Goal: Information Seeking & Learning: Learn about a topic

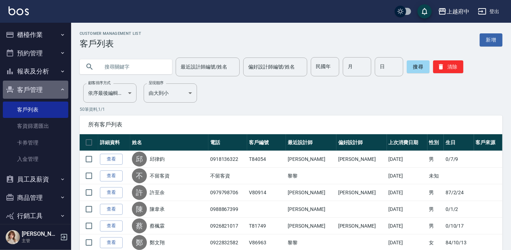
click at [55, 89] on button "客戶管理" at bounding box center [35, 90] width 65 height 18
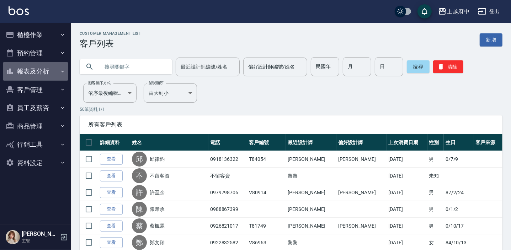
click at [59, 71] on button "報表及分析" at bounding box center [35, 71] width 65 height 18
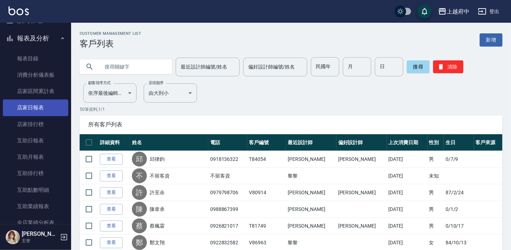
scroll to position [64, 0]
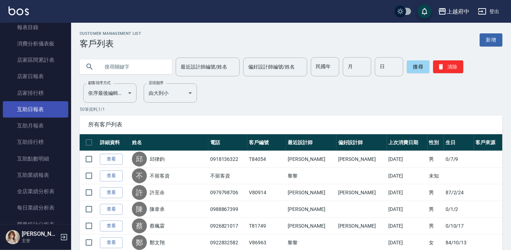
click at [43, 107] on link "互助日報表" at bounding box center [35, 109] width 65 height 16
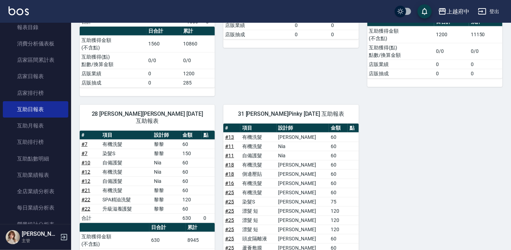
scroll to position [684, 0]
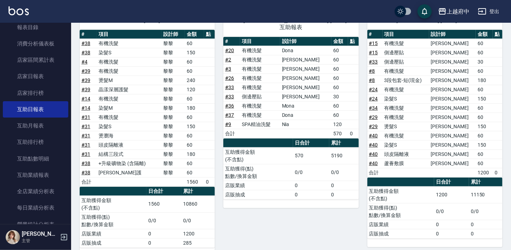
scroll to position [388, 0]
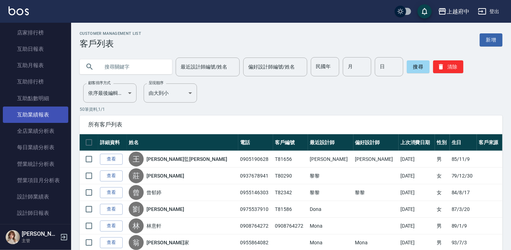
scroll to position [129, 0]
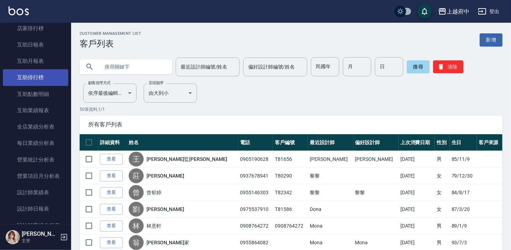
click at [38, 78] on link "互助排行榜" at bounding box center [35, 77] width 65 height 16
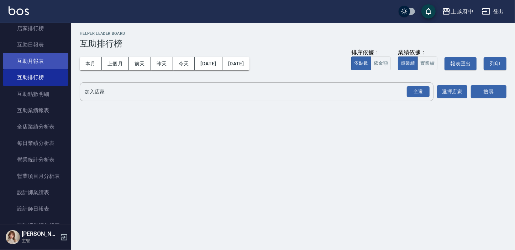
click at [54, 65] on link "互助月報表" at bounding box center [35, 61] width 65 height 16
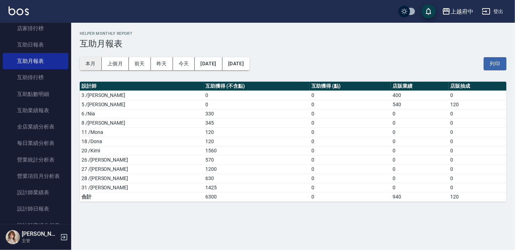
click at [85, 64] on button "本月" at bounding box center [91, 63] width 22 height 13
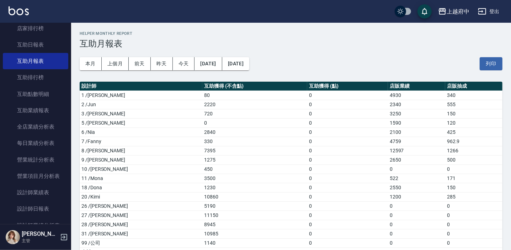
scroll to position [15, 0]
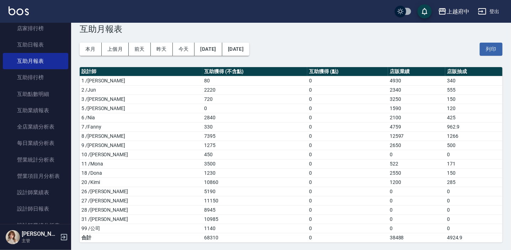
click at [202, 80] on td "80" at bounding box center [254, 80] width 105 height 9
click at [51, 109] on link "互助業績報表" at bounding box center [35, 110] width 65 height 16
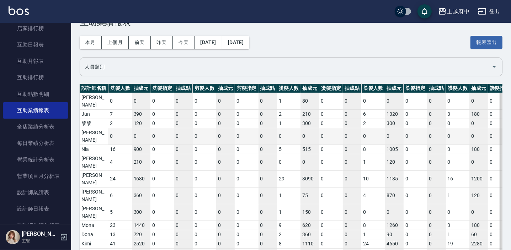
scroll to position [47, 0]
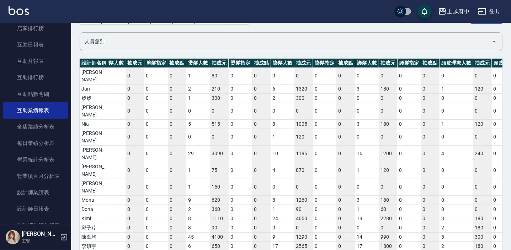
drag, startPoint x: 154, startPoint y: 232, endPoint x: 180, endPoint y: 235, distance: 25.9
click at [180, 235] on div "設計師名稱 洗髮人數 抽成元 洗髮指定 抽成點 剪髮人數 抽成元 剪髮指定 抽成點 燙髮人數 抽成元 燙髮指定 抽成點 染髮人數 抽成元 染髮指定 抽成點 護…" at bounding box center [291, 173] width 423 height 229
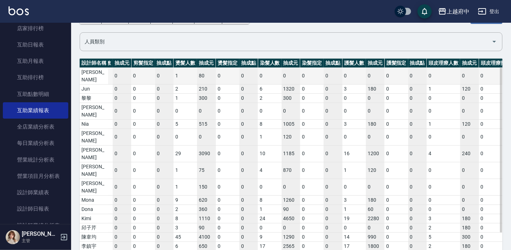
click at [188, 72] on td "1" at bounding box center [185, 76] width 23 height 17
click at [199, 73] on td "80" at bounding box center [206, 76] width 18 height 17
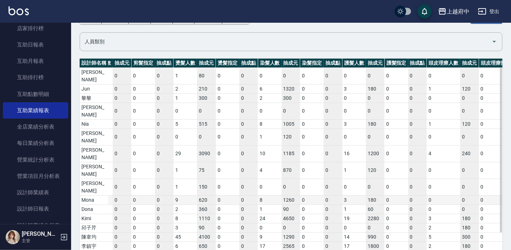
click at [181, 196] on td "9" at bounding box center [185, 200] width 23 height 9
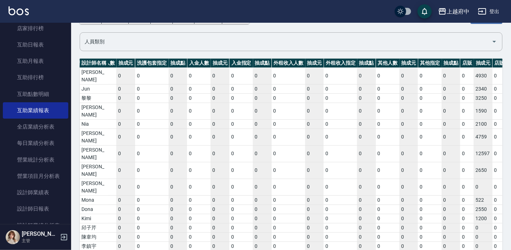
scroll to position [0, 1294]
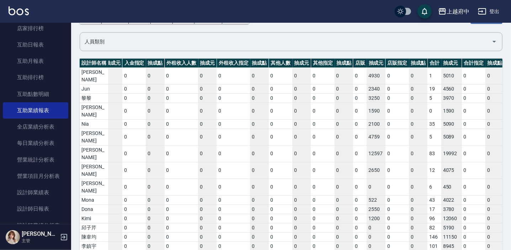
drag, startPoint x: 136, startPoint y: 230, endPoint x: 456, endPoint y: 265, distance: 322.3
click at [456, 250] on html "上越府中 登出 櫃檯作業 打帳單 帳單列表 掛單列表 營業儀表板 現金收支登錄 材料自購登錄 每日結帳 排班表 現場電腦打卡 預約管理 預約管理 單日預約紀錄…" at bounding box center [255, 124] width 511 height 343
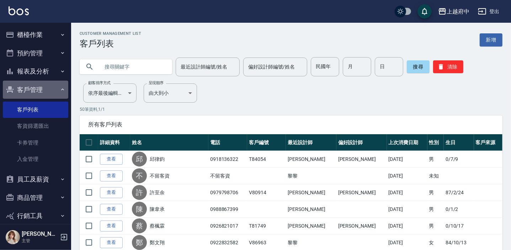
click at [60, 89] on icon "button" at bounding box center [63, 90] width 6 height 6
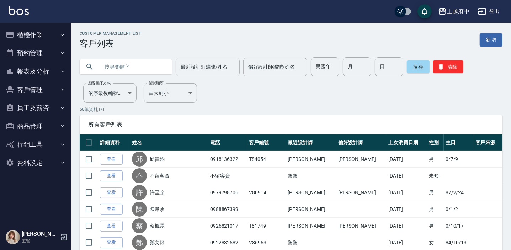
scroll to position [32, 0]
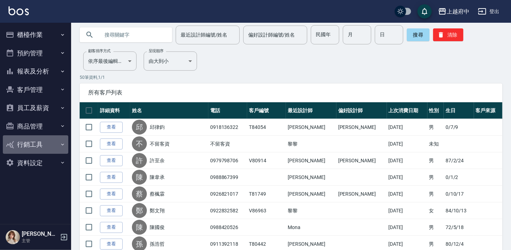
click at [59, 143] on button "行銷工具" at bounding box center [35, 144] width 65 height 18
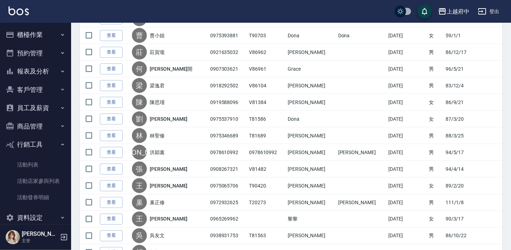
scroll to position [743, 0]
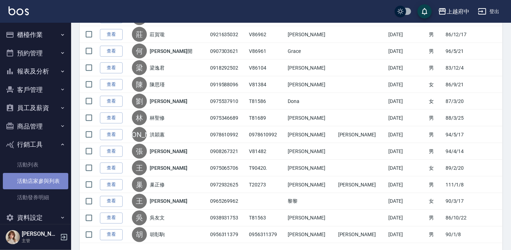
click at [43, 185] on link "活動店家參與列表" at bounding box center [35, 181] width 65 height 16
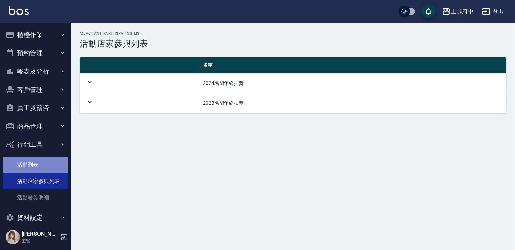
click at [43, 163] on link "活動列表" at bounding box center [35, 165] width 65 height 16
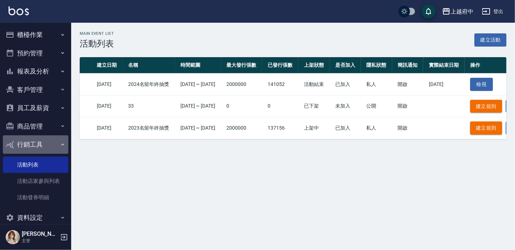
click at [57, 140] on button "行銷工具" at bounding box center [35, 144] width 65 height 18
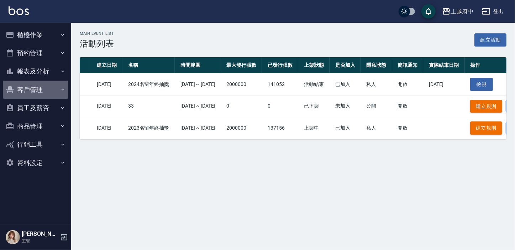
click at [58, 91] on button "客戶管理" at bounding box center [35, 90] width 65 height 18
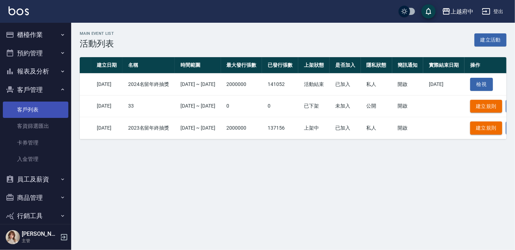
click at [42, 113] on link "客戶列表" at bounding box center [35, 110] width 65 height 16
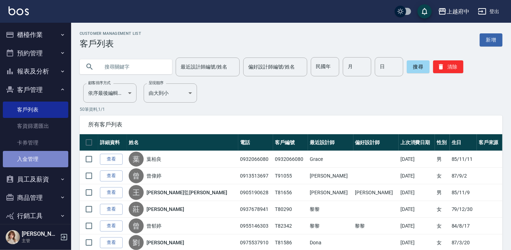
click at [38, 155] on link "入金管理" at bounding box center [35, 159] width 65 height 16
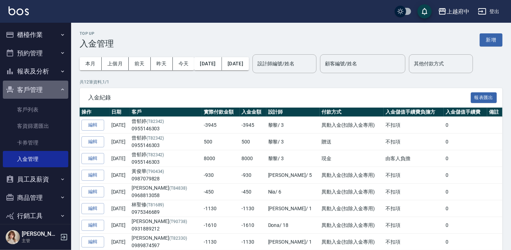
click at [60, 91] on icon "button" at bounding box center [63, 90] width 6 height 6
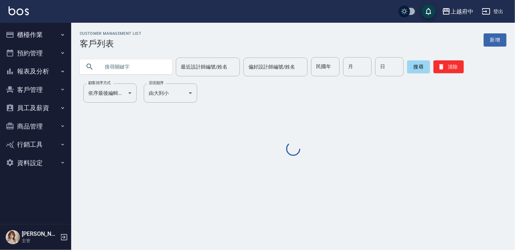
click at [51, 70] on button "報表及分析" at bounding box center [35, 71] width 65 height 18
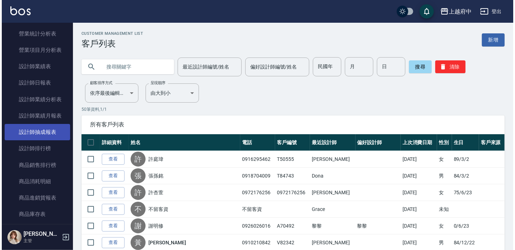
scroll to position [291, 0]
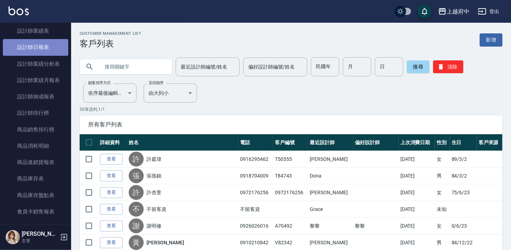
click at [59, 50] on link "設計師日報表" at bounding box center [35, 47] width 65 height 16
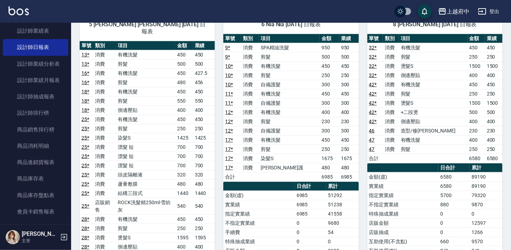
scroll to position [582, 0]
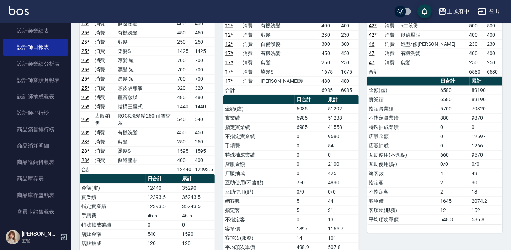
click at [468, 39] on td "230" at bounding box center [476, 43] width 17 height 9
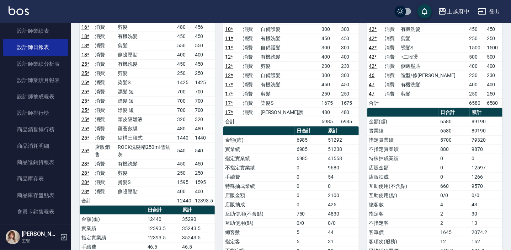
scroll to position [549, 0]
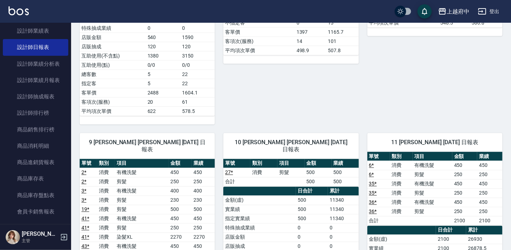
click at [417, 180] on td "有機洗髮" at bounding box center [432, 184] width 39 height 9
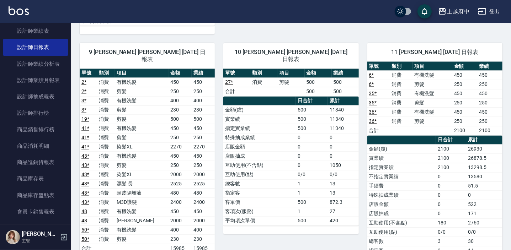
scroll to position [857, 0]
